Goal: Transaction & Acquisition: Purchase product/service

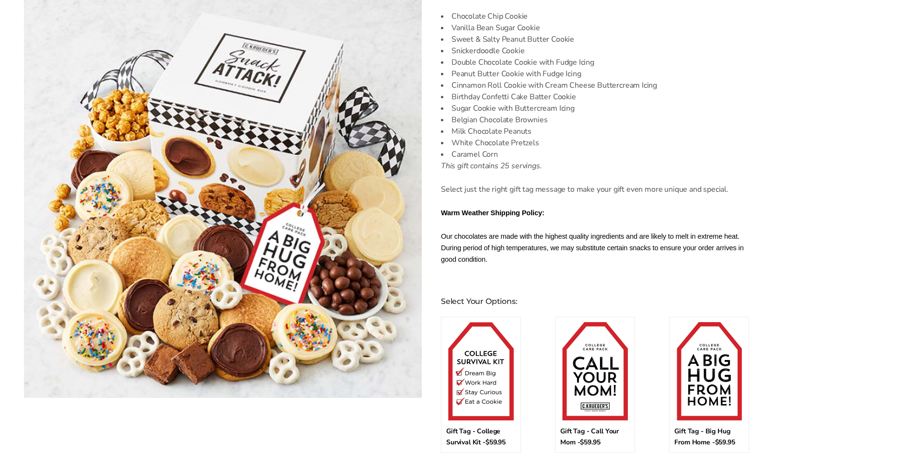
scroll to position [431, 0]
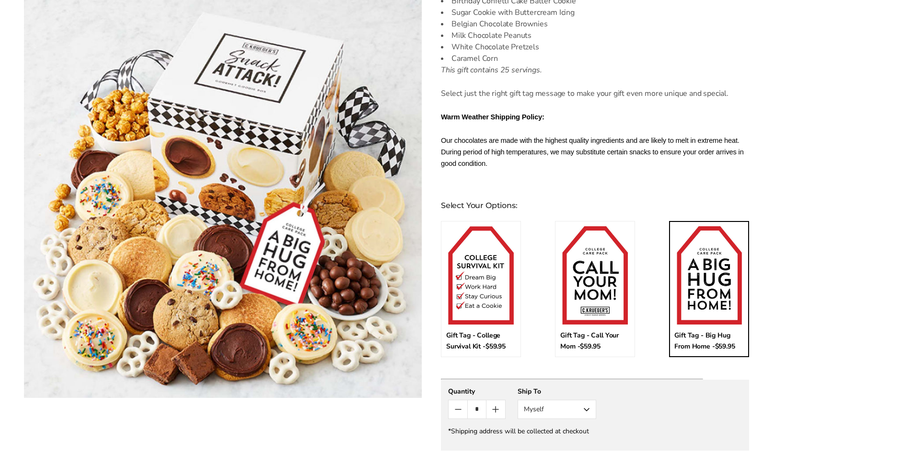
click at [702, 298] on img at bounding box center [708, 275] width 65 height 98
click at [702, 236] on input "*" at bounding box center [709, 231] width 71 height 10
click at [585, 401] on button "Myself" at bounding box center [556, 409] width 79 height 19
click at [584, 436] on button "Other Recipient" at bounding box center [557, 444] width 78 height 17
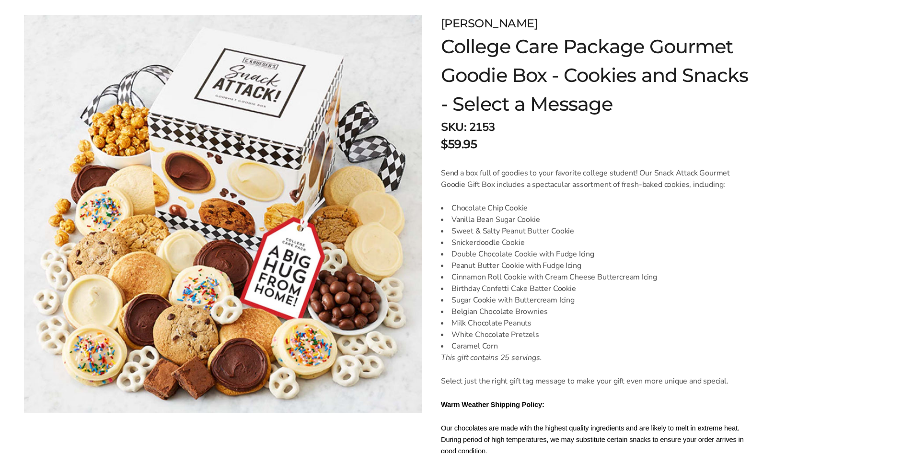
scroll to position [0, 0]
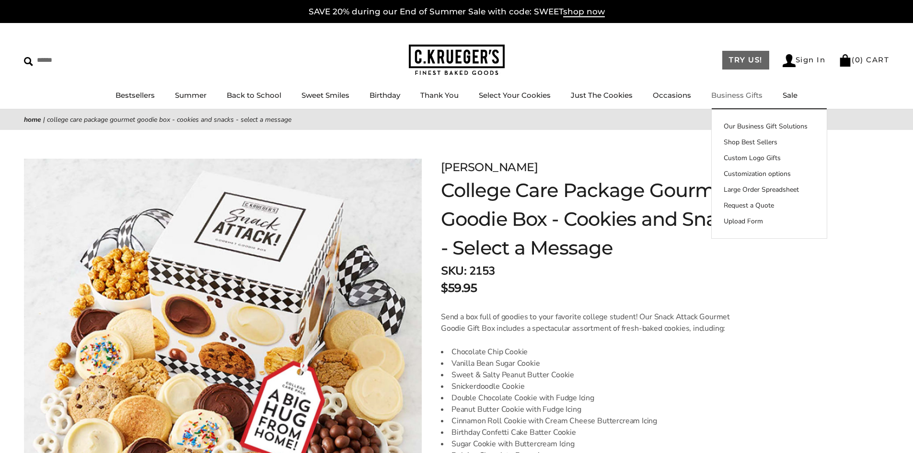
click at [724, 60] on link "TRY US!" at bounding box center [745, 60] width 47 height 19
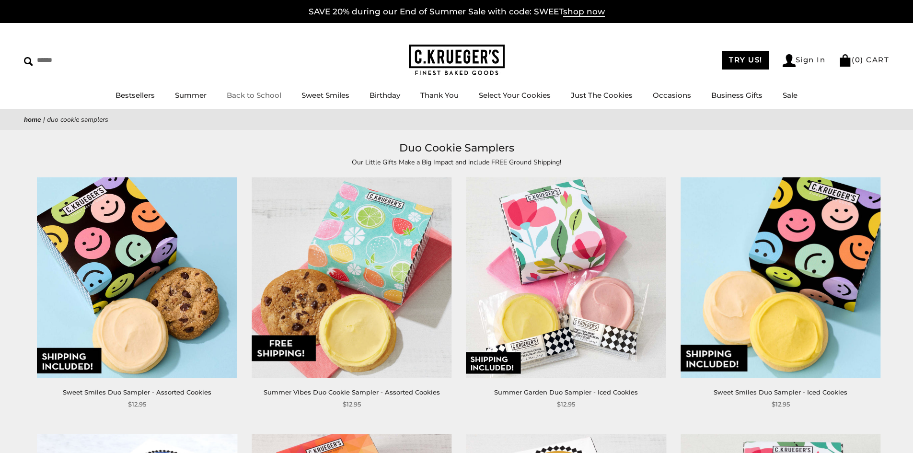
click at [255, 98] on link "Back to School" at bounding box center [254, 95] width 55 height 9
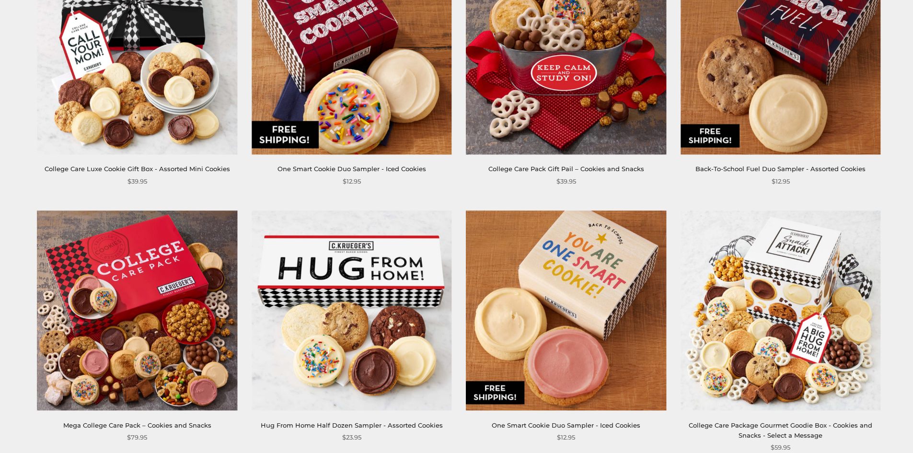
scroll to position [527, 0]
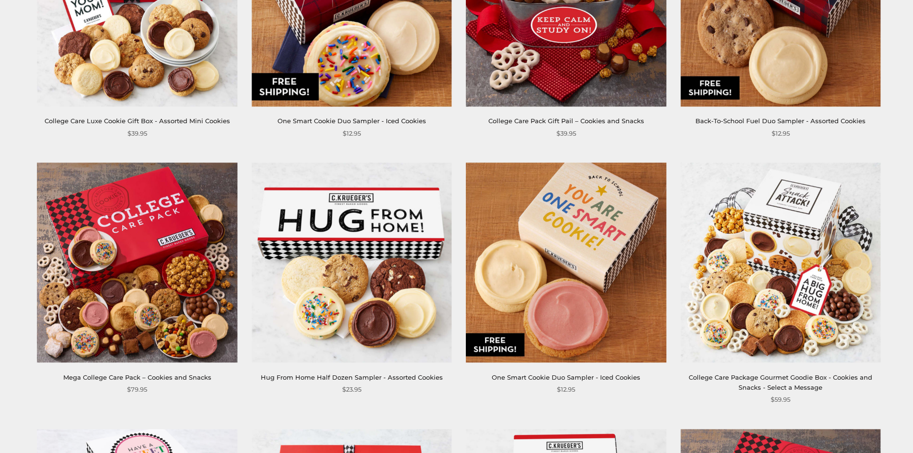
click at [742, 294] on img at bounding box center [780, 262] width 200 height 200
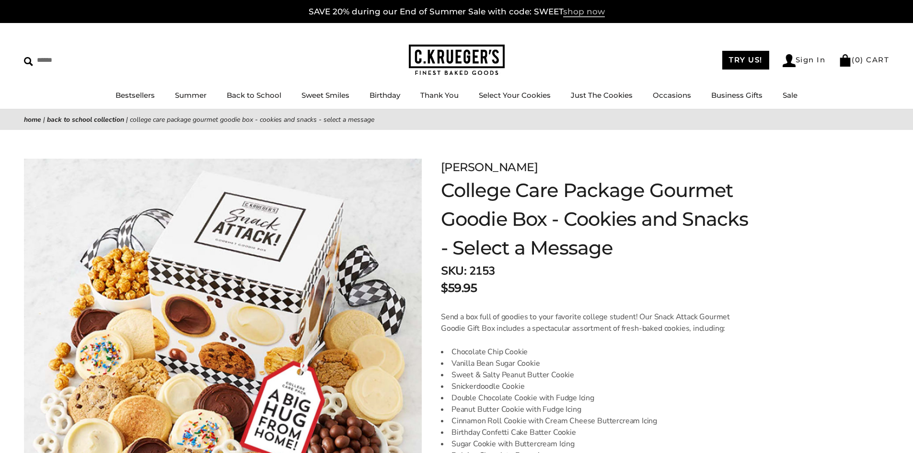
click at [578, 10] on span "shop now" at bounding box center [584, 12] width 42 height 11
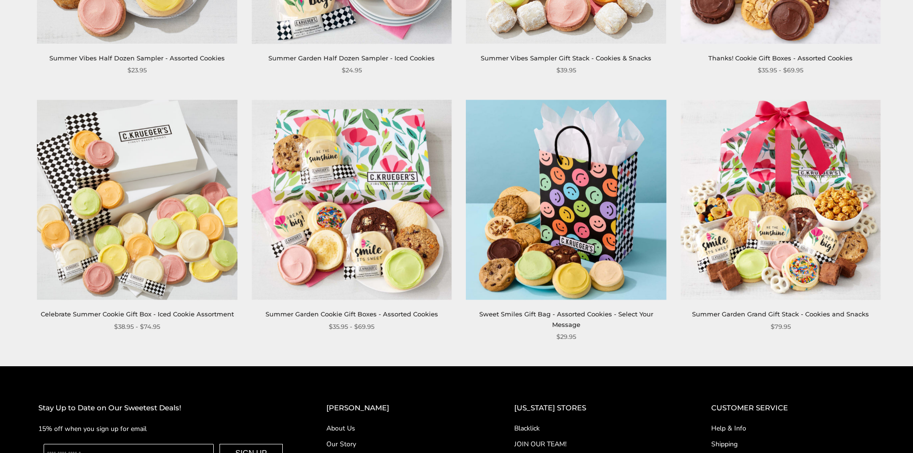
scroll to position [1150, 0]
